Goal: Communication & Community: Answer question/provide support

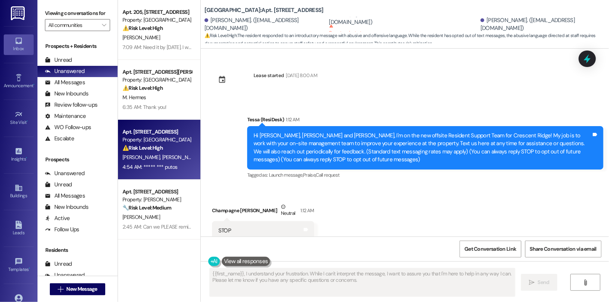
scroll to position [294, 0]
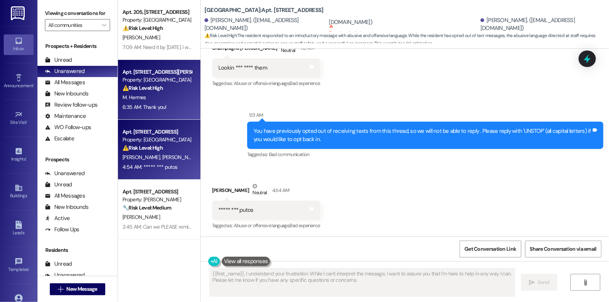
click at [146, 88] on strong "⚠️ Risk Level: High" at bounding box center [142, 88] width 40 height 7
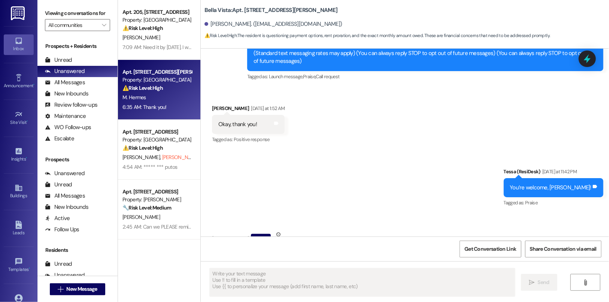
type textarea "Fetching suggested responses. Please feel free to read through the conversation…"
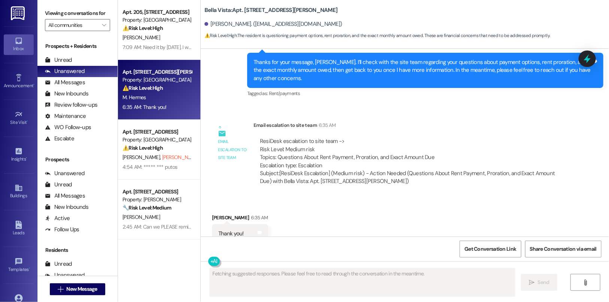
scroll to position [425, 0]
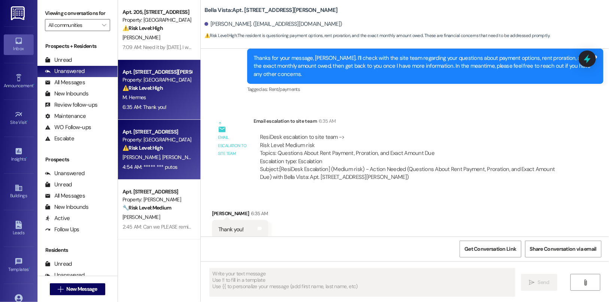
click at [146, 152] on div "⚠️ Risk Level: High The resident responded to an introductory message with abus…" at bounding box center [156, 148] width 69 height 8
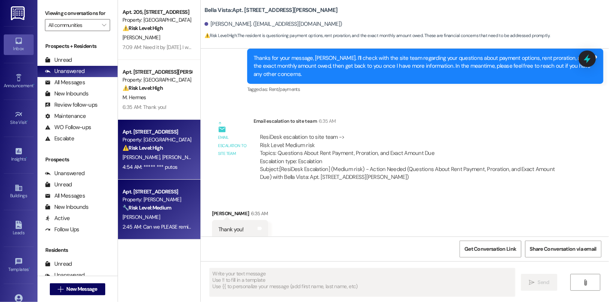
click at [156, 204] on strong "🔧 Risk Level: Medium" at bounding box center [146, 207] width 49 height 7
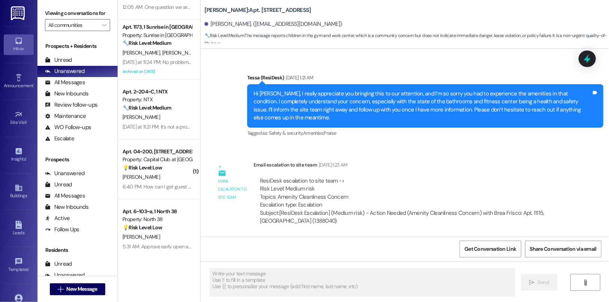
scroll to position [348, 0]
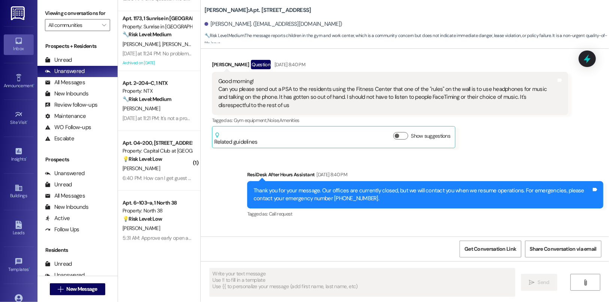
click at [153, 115] on div "Apt. 177~A, 1 Southern Downs Property: Southern Downs 🔧 Risk Level: Medium The …" at bounding box center [159, 124] width 82 height 249
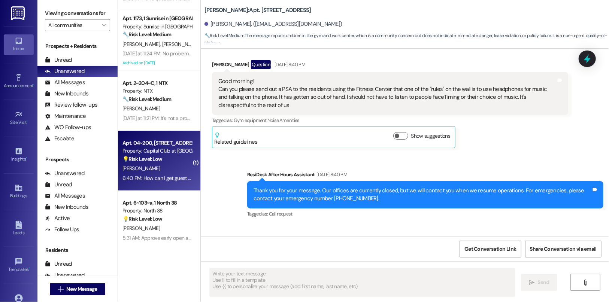
scroll to position [2125, 0]
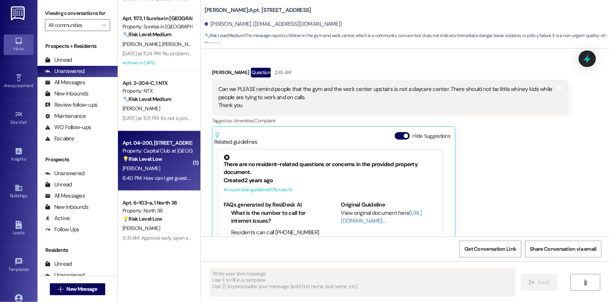
type textarea "Fetching suggested responses. Please feel free to read through the conversation…"
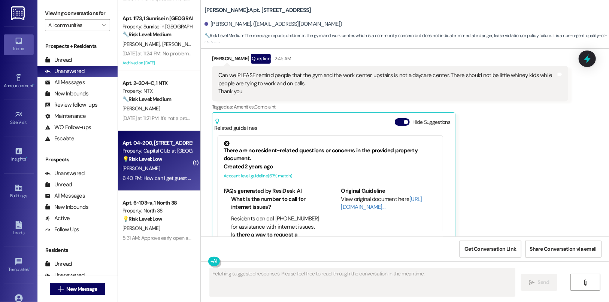
click at [156, 156] on strong "💡 Risk Level: Low" at bounding box center [142, 159] width 40 height 7
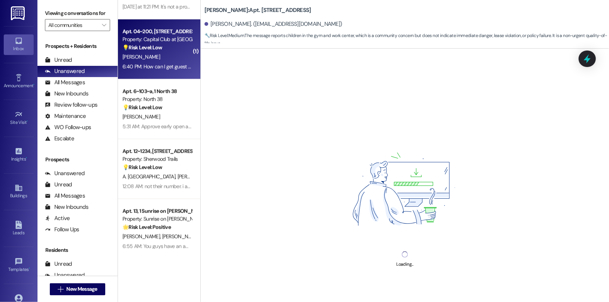
scroll to position [462, 0]
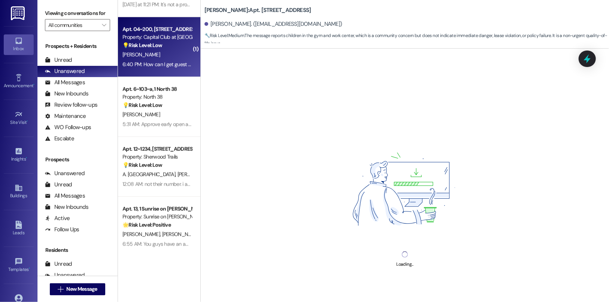
click at [162, 110] on div "Apt. 1173, 1 Sunrise in [GEOGRAPHIC_DATA] Property: Sunrise in [GEOGRAPHIC_DATA…" at bounding box center [159, 124] width 82 height 249
click at [162, 110] on div "[PERSON_NAME]" at bounding box center [157, 114] width 71 height 9
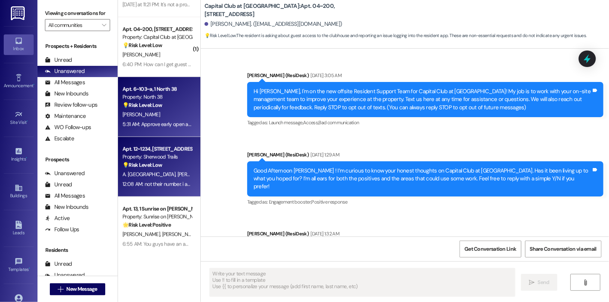
click at [159, 152] on div "Apt. 12~1234, [STREET_ADDRESS][PERSON_NAME]" at bounding box center [156, 149] width 69 height 8
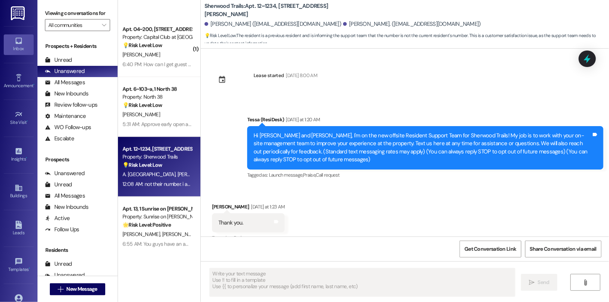
scroll to position [576, 0]
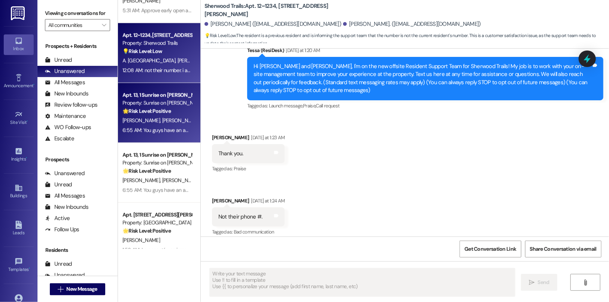
type textarea "Fetching suggested responses. Please feel free to read through the conversation…"
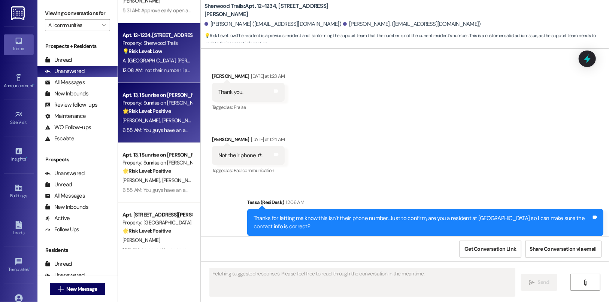
click at [161, 113] on strong "🌟 Risk Level: Positive" at bounding box center [146, 111] width 48 height 7
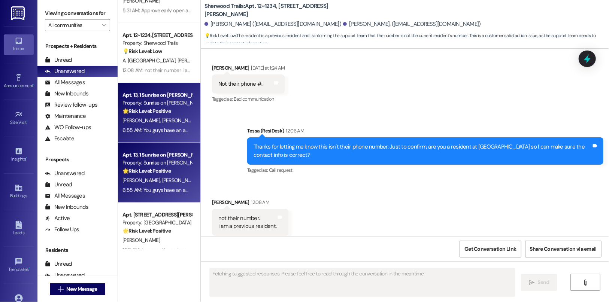
scroll to position [218, 0]
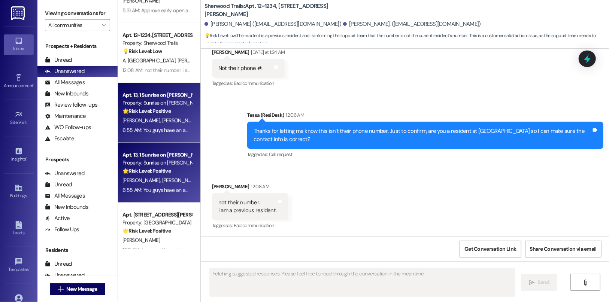
click at [155, 168] on strong "🌟 Risk Level: Positive" at bounding box center [146, 171] width 48 height 7
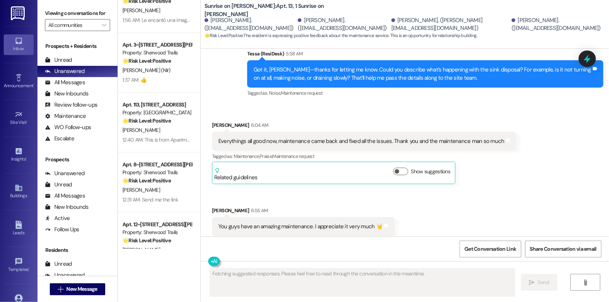
scroll to position [809, 0]
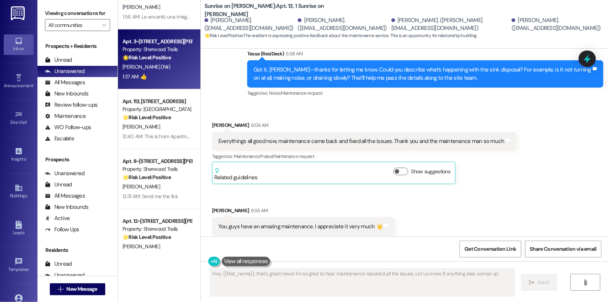
type textarea "Hey {{first_name}}, that's great news! I'm so glad to hear maintenance resolved…"
click at [168, 86] on div "Apt. 3~[STREET_ADDRESS][PERSON_NAME] Property: Sherwood Trails 🌟 Risk Level: Po…" at bounding box center [159, 60] width 82 height 60
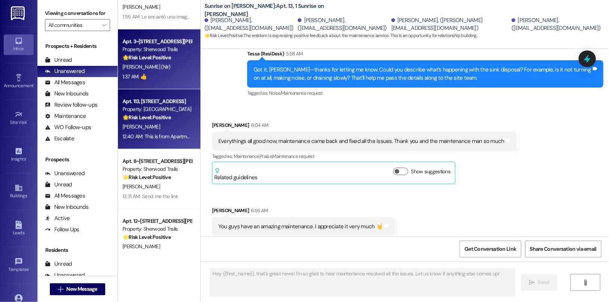
click at [168, 109] on div "Property: [GEOGRAPHIC_DATA]" at bounding box center [156, 110] width 69 height 8
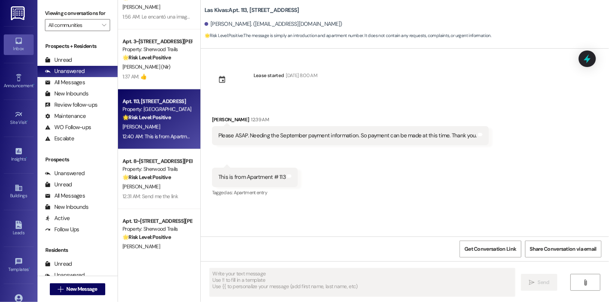
type textarea "Fetching suggested responses. Please feel free to read through the conversation…"
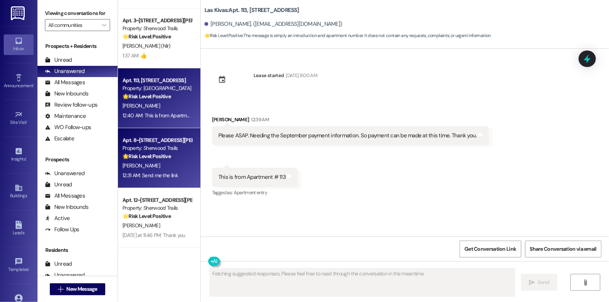
click at [155, 158] on strong "🌟 Risk Level: Positive" at bounding box center [146, 156] width 48 height 7
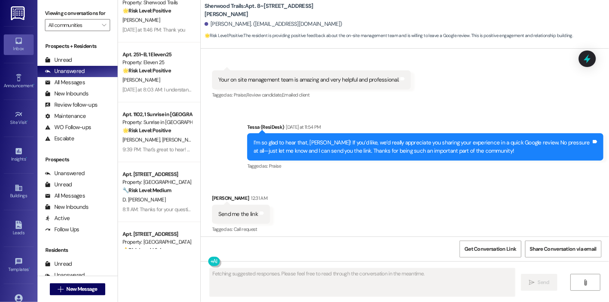
scroll to position [0, 0]
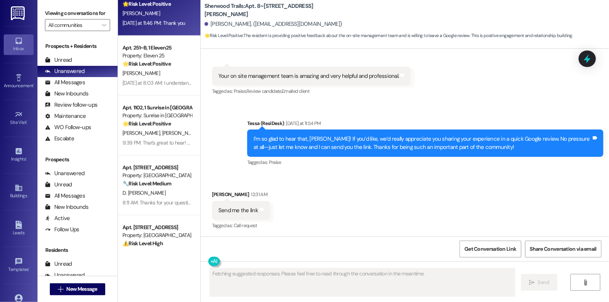
click at [141, 16] on div "[PERSON_NAME]" at bounding box center [157, 13] width 71 height 9
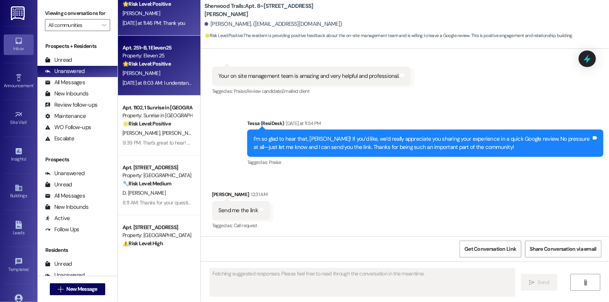
click at [138, 70] on div "[PERSON_NAME]" at bounding box center [157, 73] width 71 height 9
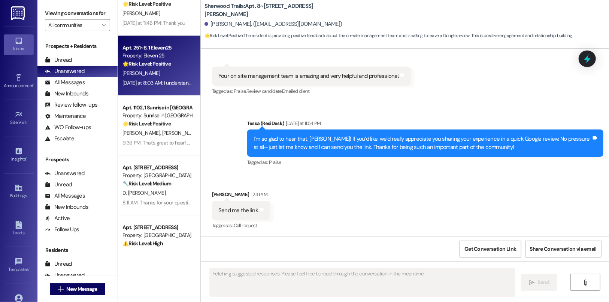
scroll to position [133, 0]
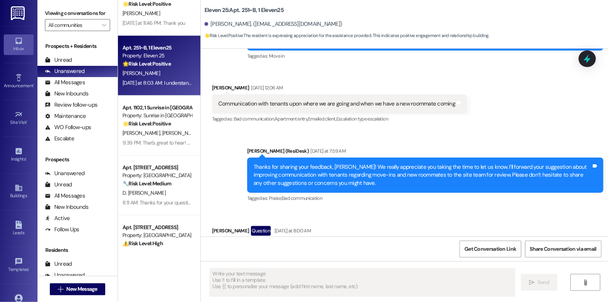
type textarea "Fetching suggested responses. Please feel free to read through the conversation…"
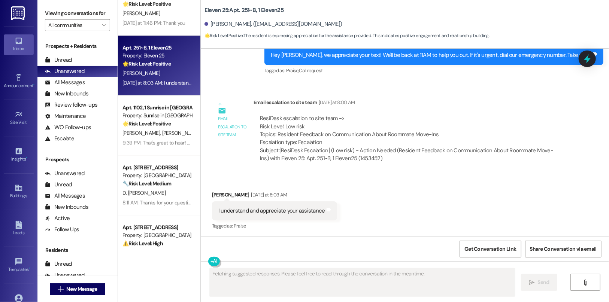
scroll to position [397, 0]
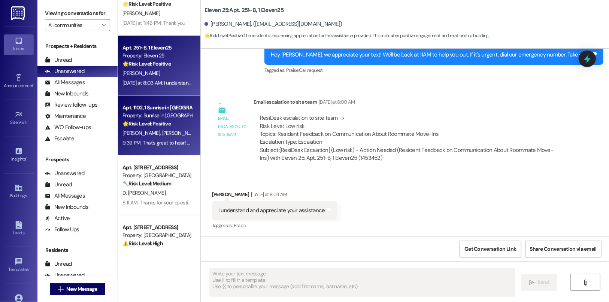
click at [135, 106] on div "Apt. 1102, 1 Sunrise in [GEOGRAPHIC_DATA]" at bounding box center [156, 108] width 69 height 8
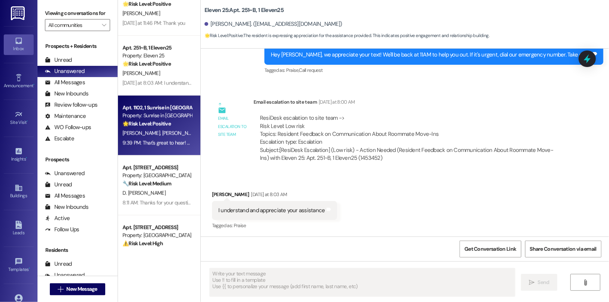
type textarea "Fetching suggested responses. Please feel free to read through the conversation…"
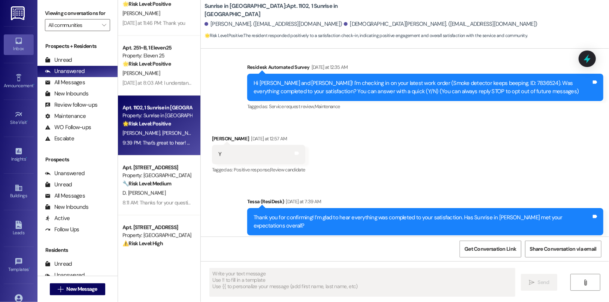
type textarea "Fetching suggested responses. Please feel free to read through the conversation…"
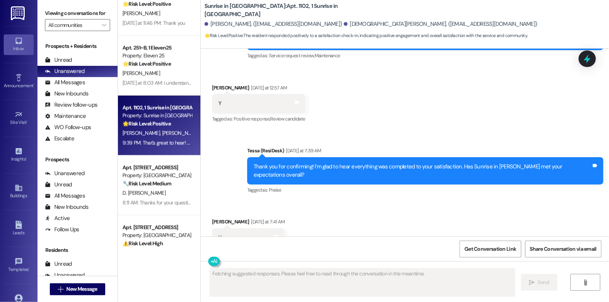
scroll to position [137, 0]
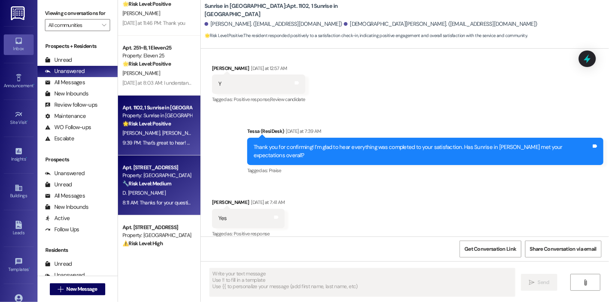
click at [148, 176] on div "Property: [GEOGRAPHIC_DATA]" at bounding box center [156, 175] width 69 height 8
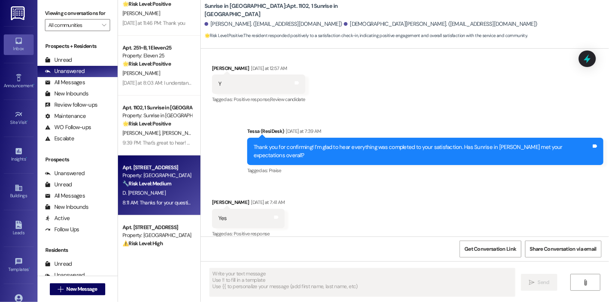
type textarea "Fetching suggested responses. Please feel free to read through the conversation…"
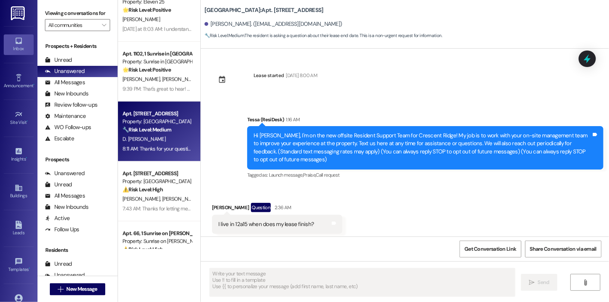
scroll to position [6, 0]
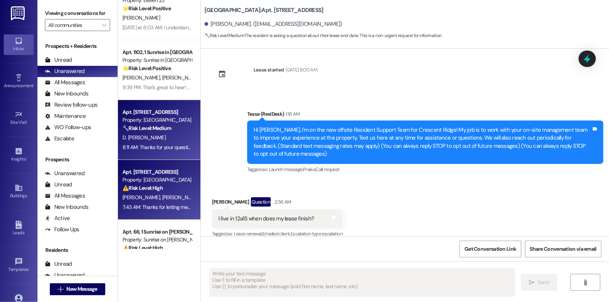
type textarea "Fetching suggested responses. Please feel free to read through the conversation…"
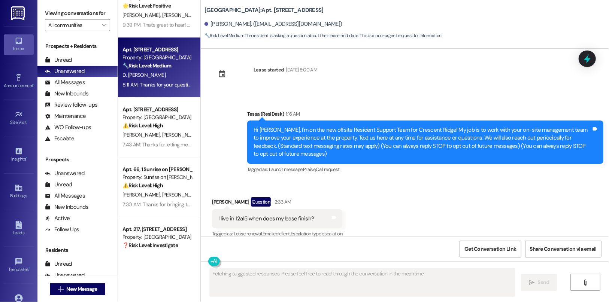
click at [170, 159] on div "Apt. 251~B, 1 Eleven25 Property: Eleven 25 🌟 Risk Level: Positive The resident …" at bounding box center [159, 124] width 82 height 249
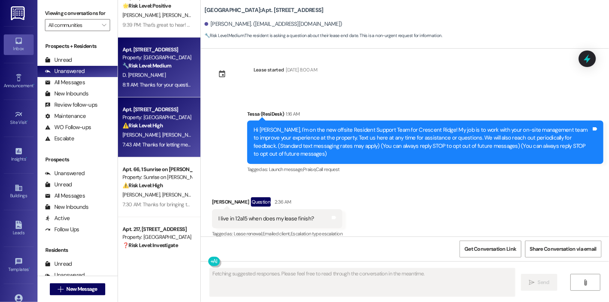
click at [174, 138] on div "[PERSON_NAME] [PERSON_NAME]" at bounding box center [157, 134] width 71 height 9
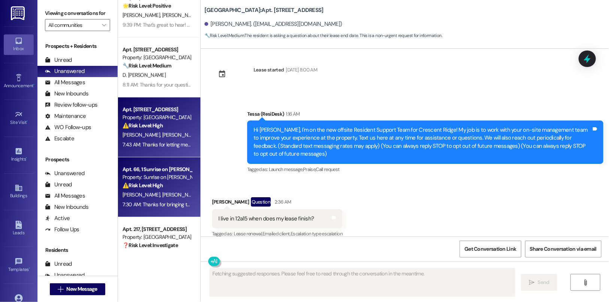
click at [165, 195] on span "[PERSON_NAME]" at bounding box center [180, 194] width 37 height 7
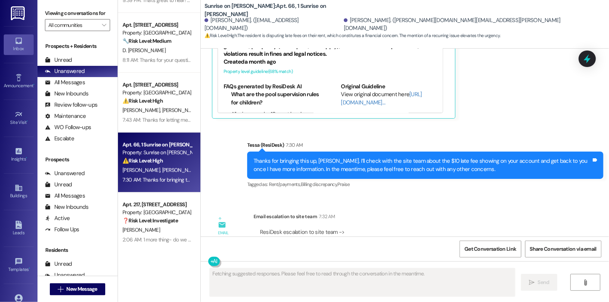
type textarea "Fetching suggested responses. Please feel free to read through the conversation…"
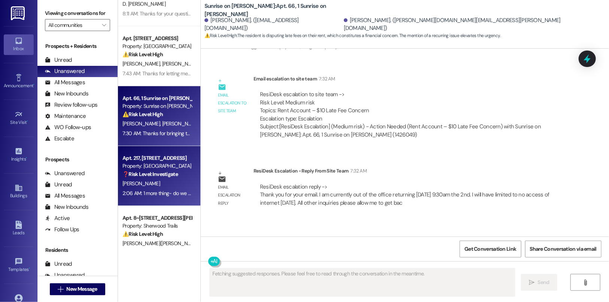
click at [158, 192] on div "2:06 AM: 1 more thing- do we not have the ability to pay rent anymore with our …" at bounding box center [380, 193] width 517 height 7
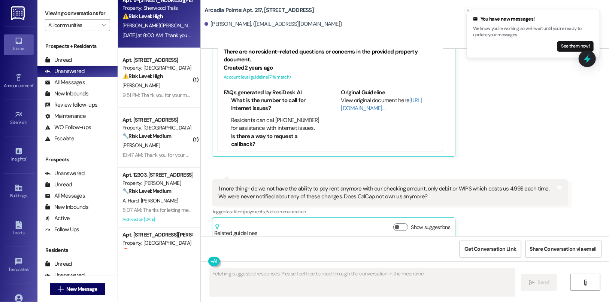
click at [159, 37] on div "[DATE] at 8:00 AM: Thank you for your message. Our offices are currently closed…" at bounding box center [406, 35] width 569 height 7
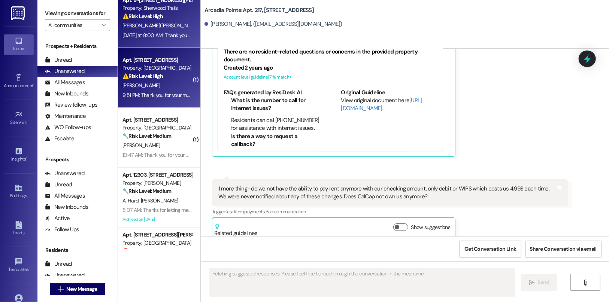
click at [158, 79] on div "⚠️ Risk Level: High The resident reports a stopped-up toilet, which is an urgen…" at bounding box center [156, 76] width 69 height 8
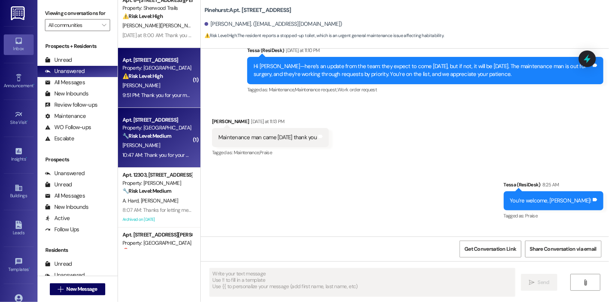
type textarea "Fetching suggested responses. Please feel free to read through the conversation…"
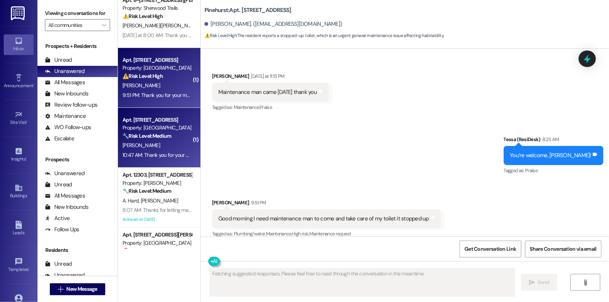
click at [146, 135] on strong "🔧 Risk Level: Medium" at bounding box center [146, 136] width 49 height 7
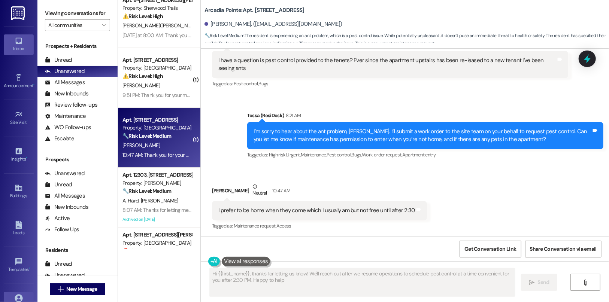
type textarea "Hi {{first_name}}, thanks for letting us know! We'll reach out after we resume …"
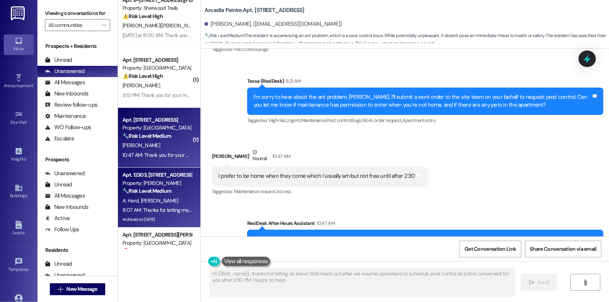
click at [151, 197] on span "[PERSON_NAME]" at bounding box center [159, 200] width 37 height 7
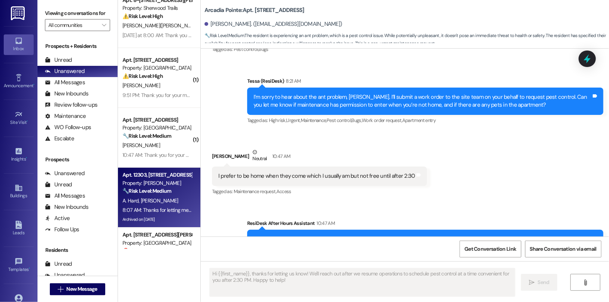
type textarea "Fetching suggested responses. Please feel free to read through the conversation…"
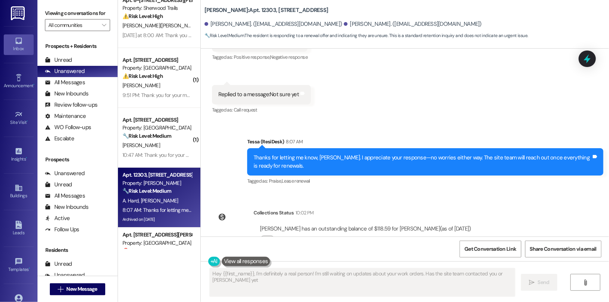
type textarea "Hey {{first_name}}, I'm definitely a real person! I'm still waiting on updates …"
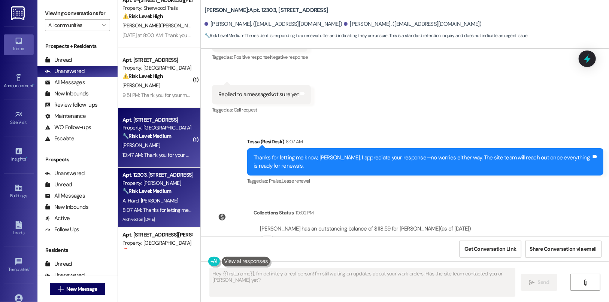
click at [139, 134] on strong "🔧 Risk Level: Medium" at bounding box center [146, 136] width 49 height 7
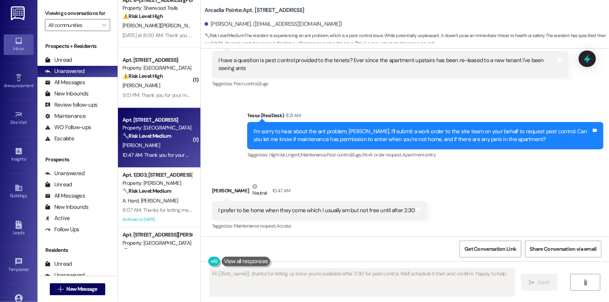
type textarea "Hi {{first_name}}, thanks for letting us know you're available after 2:30 for p…"
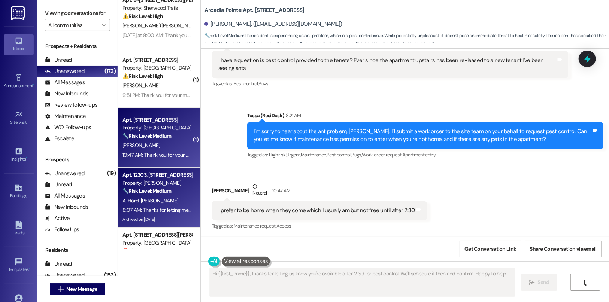
click at [150, 193] on strong "🔧 Risk Level: Medium" at bounding box center [146, 191] width 49 height 7
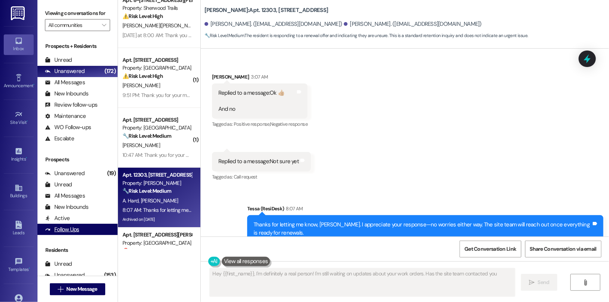
scroll to position [3341, 0]
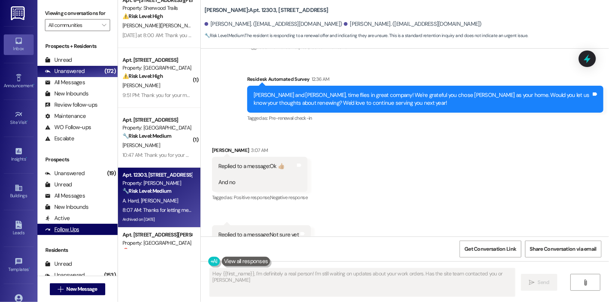
type textarea "Hey {{first_name}}, I'm definitely a real person! I'm still waiting on updates …"
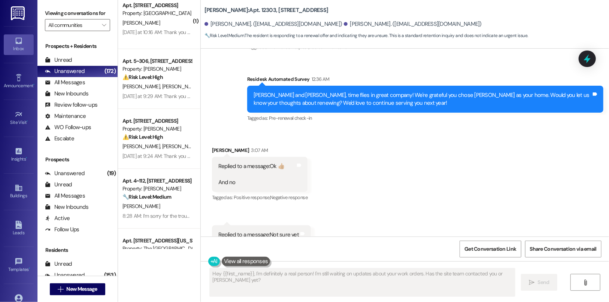
scroll to position [1838, 0]
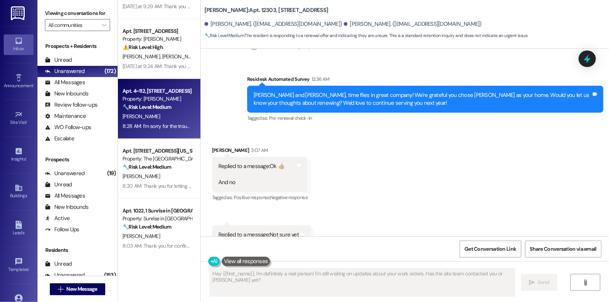
click at [166, 102] on div "Property: [PERSON_NAME]" at bounding box center [156, 99] width 69 height 8
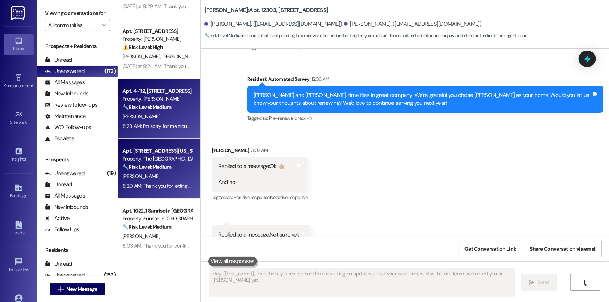
type textarea "Hey {{first_name}}, I'm definitely a real person! I'm still waiting on updates …"
click at [157, 148] on div "Apt. [STREET_ADDRESS][US_STATE]" at bounding box center [156, 151] width 69 height 8
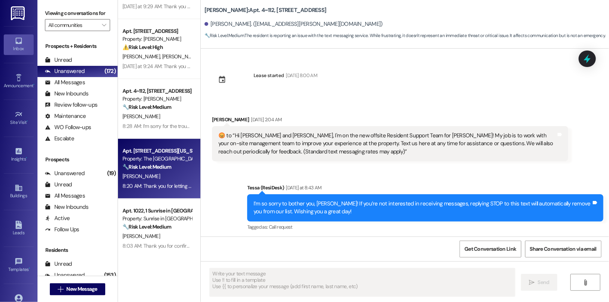
scroll to position [59, 0]
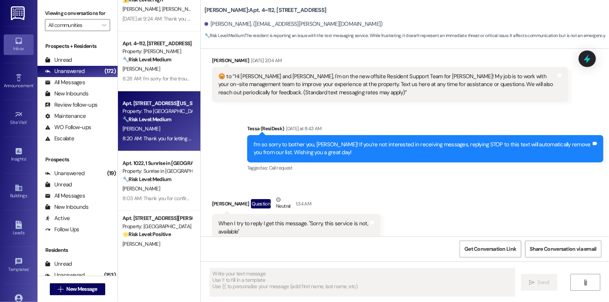
type textarea "Fetching suggested responses. Please feel free to read through the conversation…"
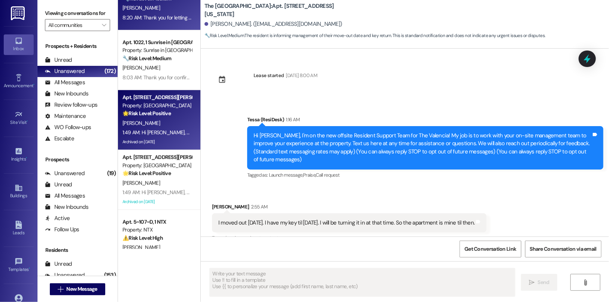
scroll to position [4, 0]
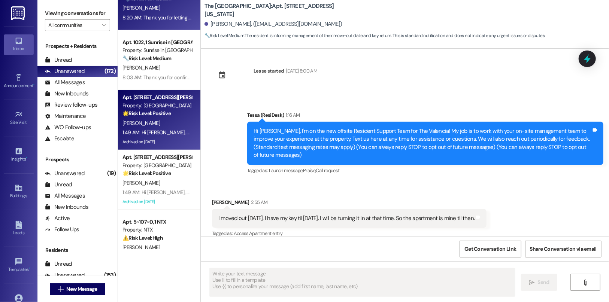
type textarea "Fetching suggested responses. Please feel free to read through the conversation…"
click at [154, 113] on strong "🌟 Risk Level: Positive" at bounding box center [146, 113] width 48 height 7
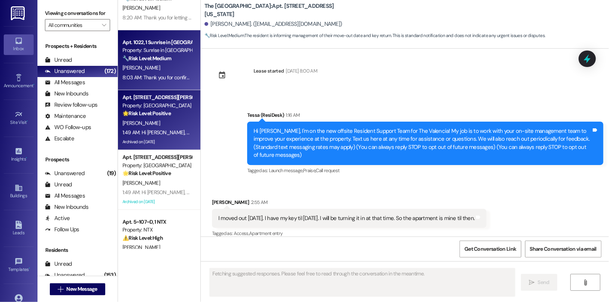
click at [165, 74] on div "8:03 AM: Thank you for confirming! I’m glad to hear everything was completed to…" at bounding box center [297, 77] width 350 height 7
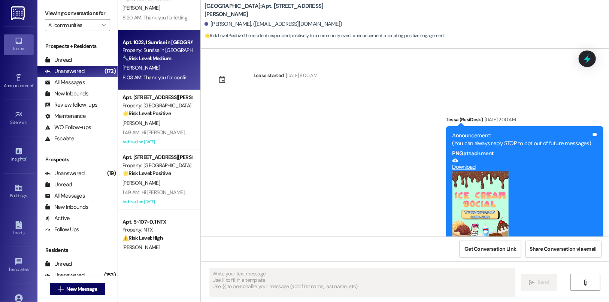
scroll to position [846, 0]
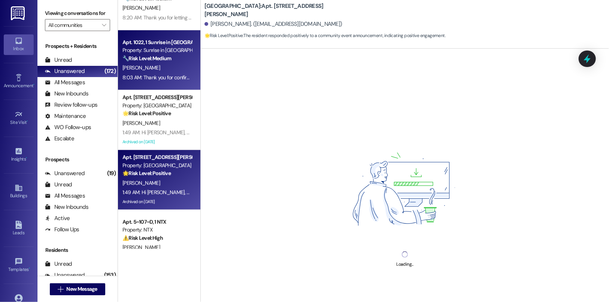
click at [153, 172] on strong "🌟 Risk Level: Positive" at bounding box center [146, 173] width 48 height 7
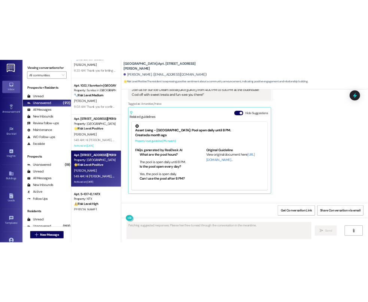
scroll to position [541, 0]
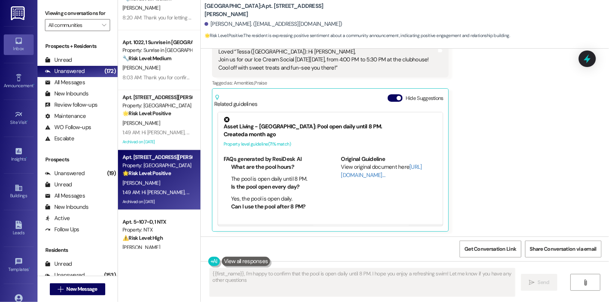
type textarea "{{first_name}}, I'm happy to confirm that the pool is open daily until 8 PM. I …"
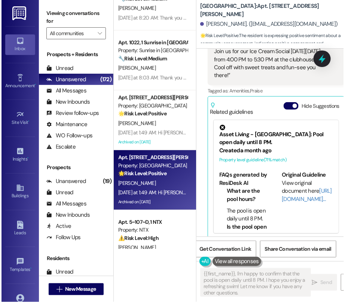
scroll to position [678, 0]
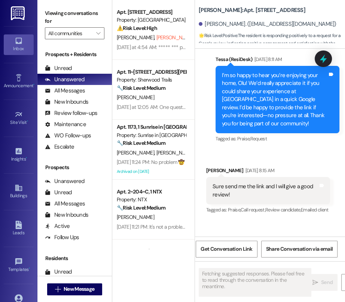
scroll to position [362, 0]
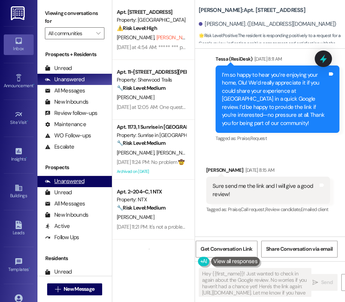
type textarea "Hey {{first_name}}! Just wanted to check in again about the Google review. No w…"
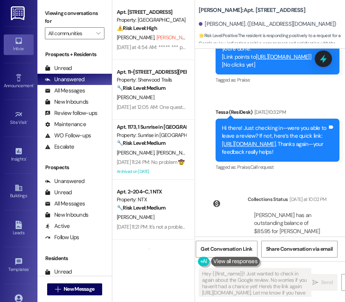
scroll to position [715, 0]
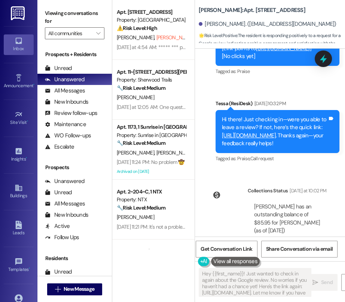
click at [268, 139] on link "https://www.theresidesk.com/links/review-_fNHwxrTz" at bounding box center [249, 135] width 54 height 7
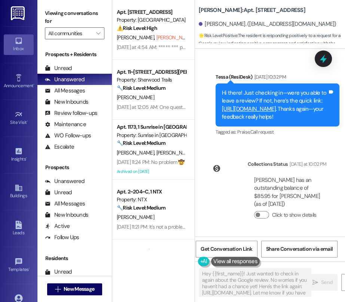
scroll to position [790, 0]
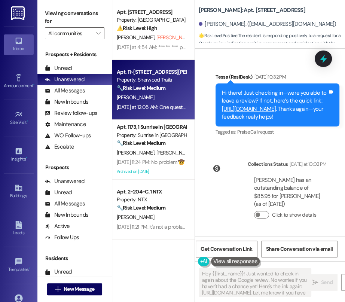
click at [157, 101] on div "[PERSON_NAME]" at bounding box center [151, 97] width 71 height 9
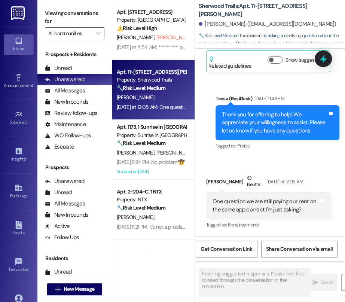
scroll to position [265, 0]
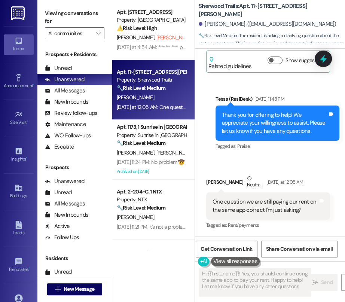
type textarea "Hi {{first_name}}! Yes, you should continue using the same app to pay your rent…"
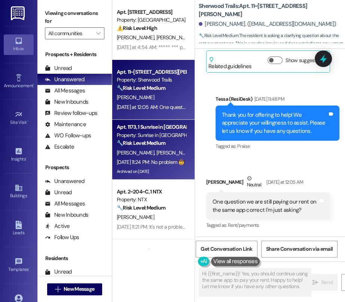
click at [162, 138] on div "Property: Sunrise in [GEOGRAPHIC_DATA]" at bounding box center [151, 135] width 69 height 8
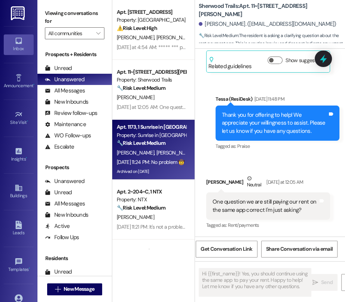
type textarea "Fetching suggested responses. Please feel free to read through the conversation…"
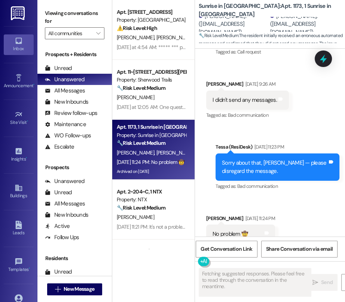
scroll to position [1834, 0]
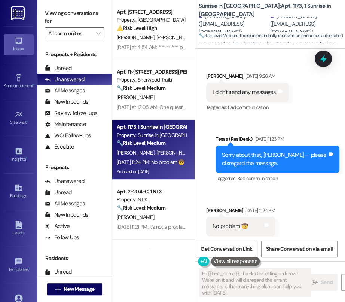
type textarea "Hi {{first_name}}, thanks for letting us know! We're on it and will disregard t…"
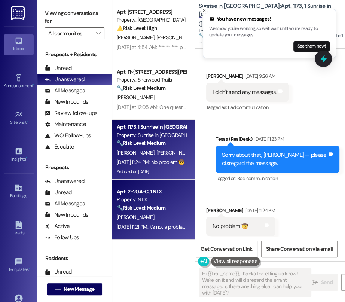
click at [154, 203] on div "Property: NTX" at bounding box center [151, 200] width 69 height 8
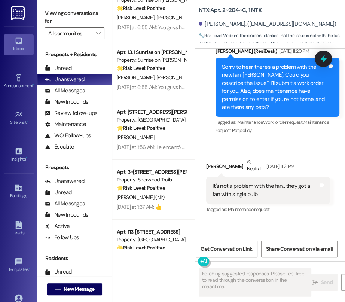
scroll to position [442, 0]
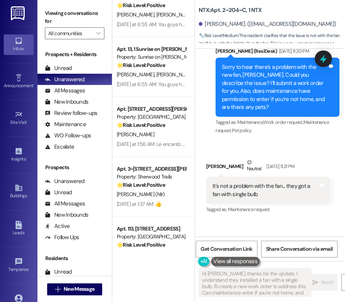
type textarea "Hi Anthony, thanks for the update. I understand they installed a fan with a sin…"
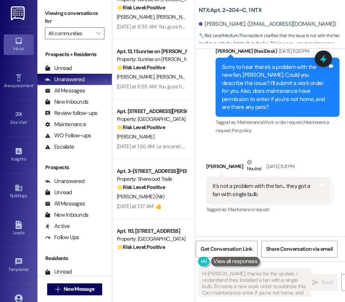
scroll to position [440, 0]
click at [143, 126] on strong "🌟 Risk Level: Positive" at bounding box center [141, 127] width 48 height 7
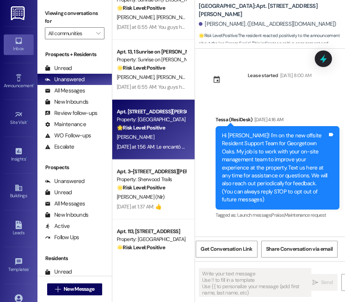
scroll to position [772, 0]
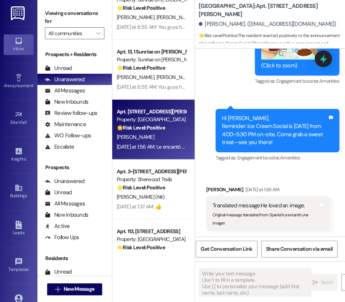
type textarea "Fetching suggested responses. Please feel free to read through the conversation…"
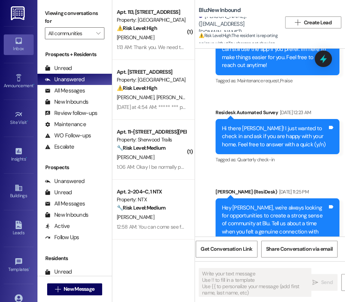
type textarea "Fetching suggested responses. Please feel free to read through the conversation…"
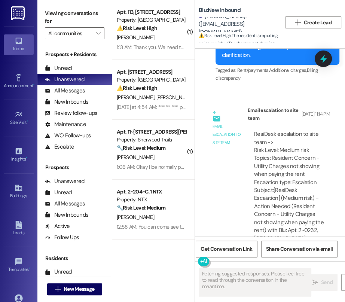
scroll to position [1140, 0]
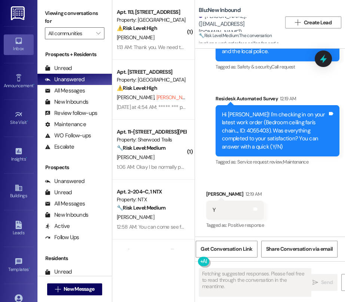
scroll to position [11529, 0]
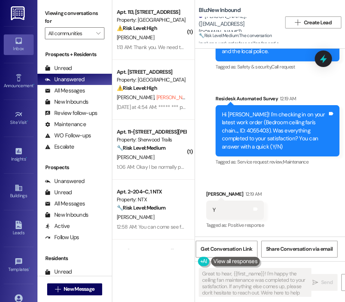
type textarea "Great to hear, {{first_name}}! I'm happy the ceiling fan maintenance was comple…"
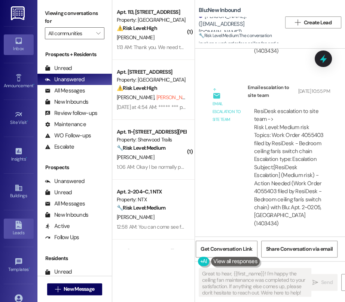
scroll to position [10870, 0]
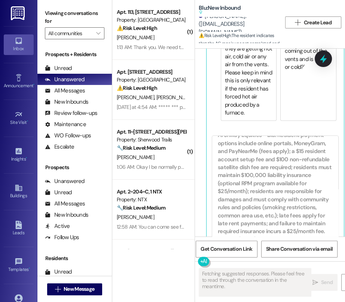
scroll to position [1336, 0]
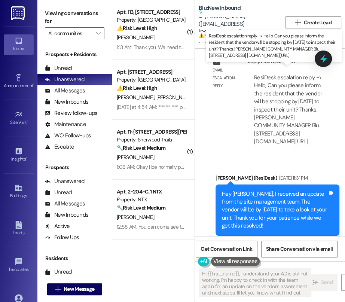
type textarea "Hi {{first_name}}, I understand your AC is still not working. I'm happy to chec…"
